Goal: Task Accomplishment & Management: Manage account settings

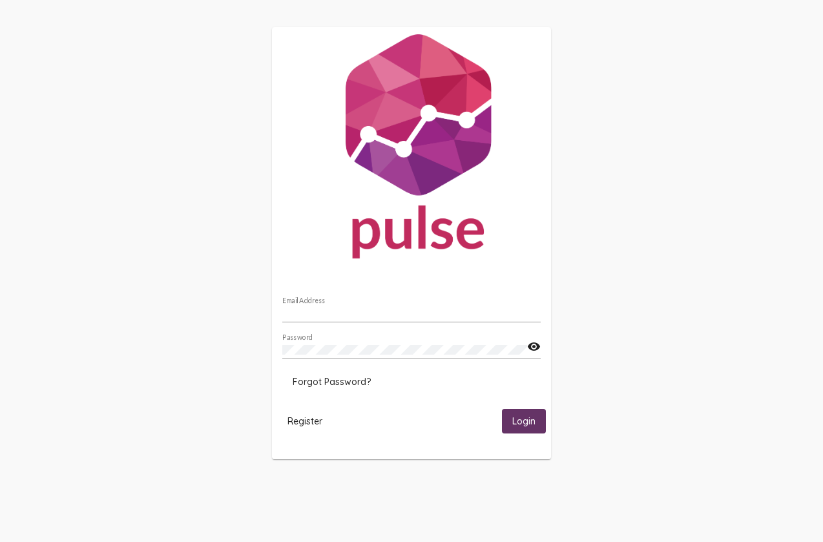
type input "[EMAIL_ADDRESS][DOMAIN_NAME]"
click at [534, 418] on span "Login" at bounding box center [523, 422] width 23 height 12
